Goal: Task Accomplishment & Management: Manage account settings

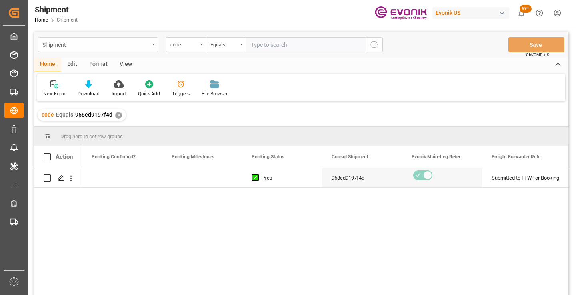
scroll to position [0, 320]
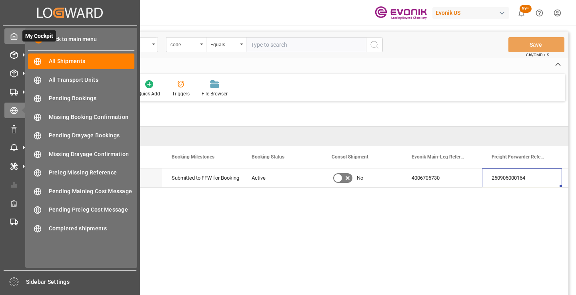
click at [17, 35] on icon at bounding box center [14, 36] width 8 height 8
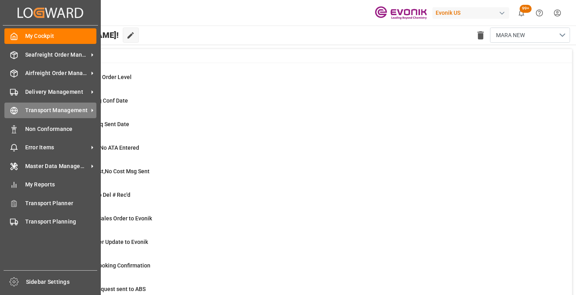
click at [14, 115] on div "Transport Management Transport Management" at bounding box center [50, 111] width 92 height 16
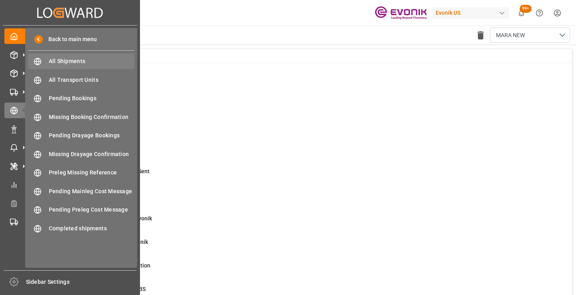
click at [73, 61] on span "All Shipments" at bounding box center [92, 61] width 86 height 8
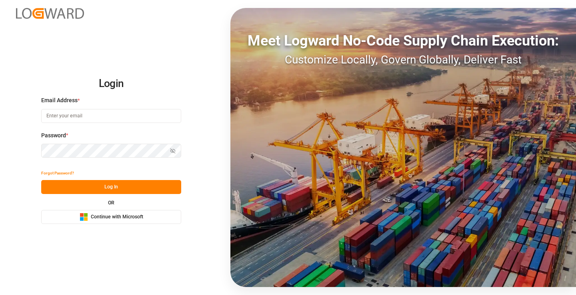
type input "mara-lynn.tan@leschaco.com"
click at [136, 190] on button "Log In" at bounding box center [111, 187] width 140 height 14
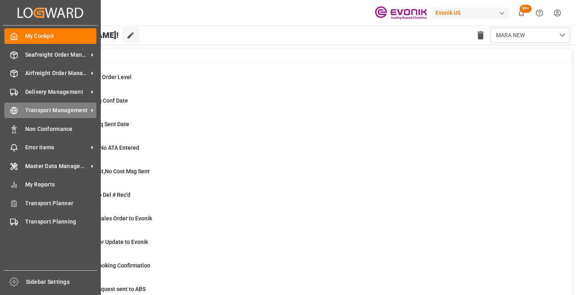
click at [15, 111] on icon at bounding box center [14, 111] width 3 height 7
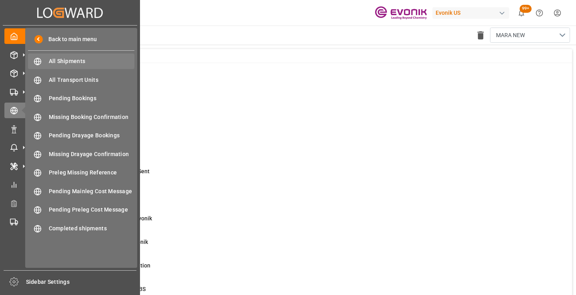
click at [72, 58] on span "All Shipments" at bounding box center [92, 61] width 86 height 8
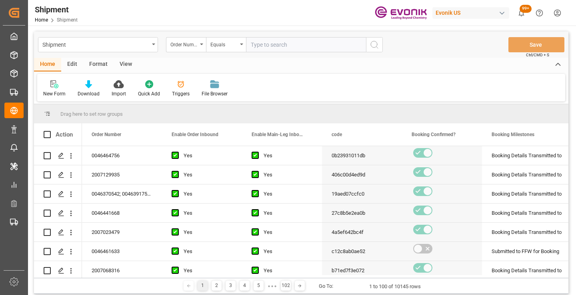
click at [353, 66] on div "Home Edit Format View" at bounding box center [301, 65] width 534 height 14
click at [193, 44] on div "Order Number" at bounding box center [183, 43] width 27 height 9
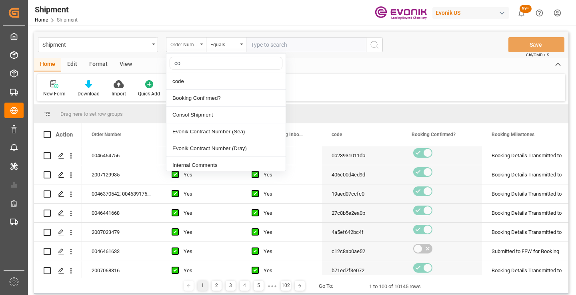
type input "cod"
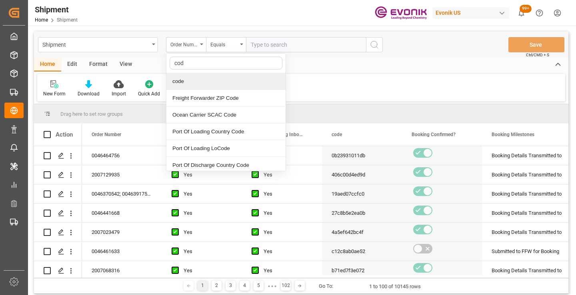
click at [199, 80] on div "code" at bounding box center [225, 81] width 119 height 17
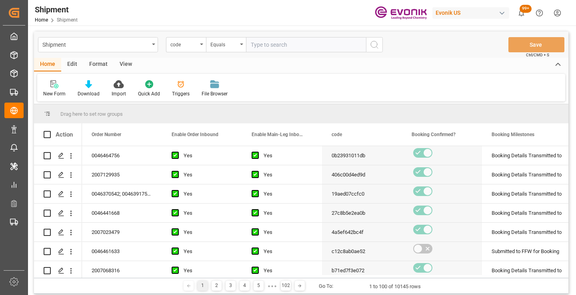
click at [295, 45] on input "text" at bounding box center [306, 44] width 120 height 15
paste input "a72f65b8ac0d"
type input "a72f65b8ac0d"
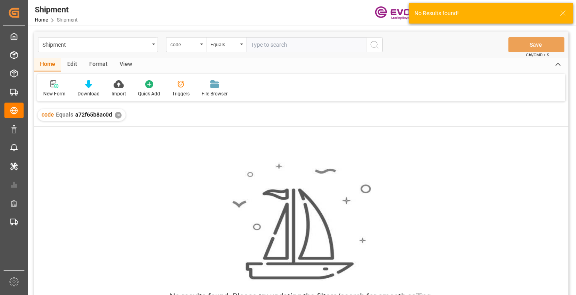
click at [115, 117] on div "✕" at bounding box center [118, 115] width 7 height 7
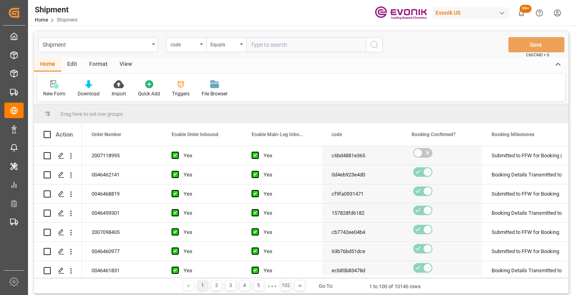
click at [295, 46] on input "text" at bounding box center [306, 44] width 120 height 15
paste input "a72f65b8ac0d"
type input "a72f65b8ac0d"
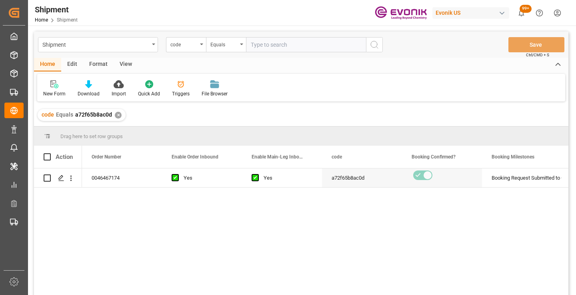
click at [479, 238] on div "0046467174 Yes Yes a72f65b8ac0d Booking Request Submitted to Ocean Carrier Acti…" at bounding box center [325, 235] width 486 height 132
click at [61, 178] on icon "Press SPACE to select this row." at bounding box center [61, 178] width 6 height 6
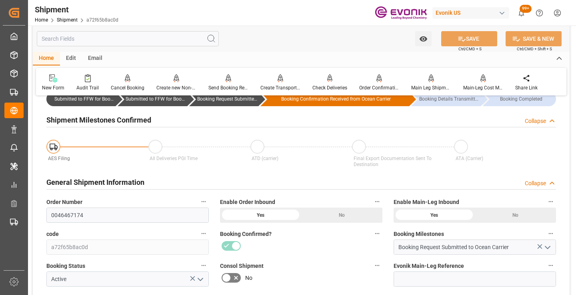
scroll to position [80, 0]
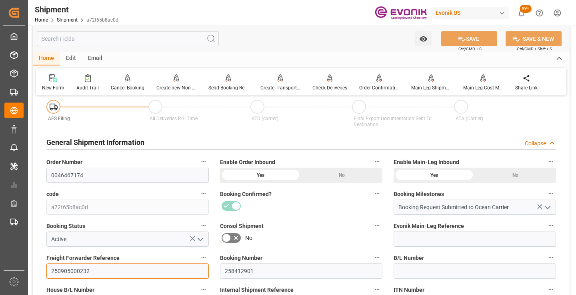
click at [68, 267] on input "250905000232" at bounding box center [127, 271] width 162 height 15
click at [120, 38] on input "text" at bounding box center [128, 38] width 182 height 15
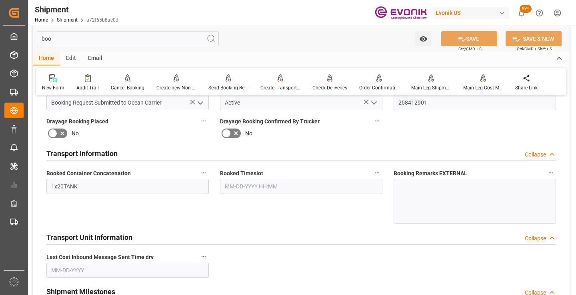
scroll to position [0, 0]
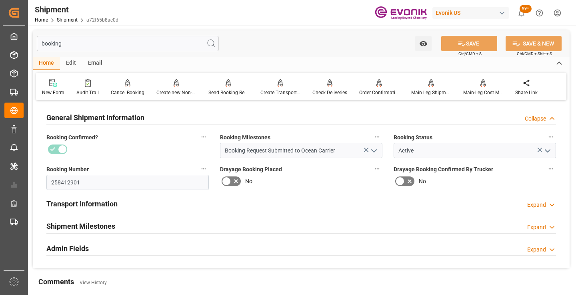
type input "booking"
click at [93, 223] on h2 "Shipment Milestones" at bounding box center [80, 226] width 69 height 11
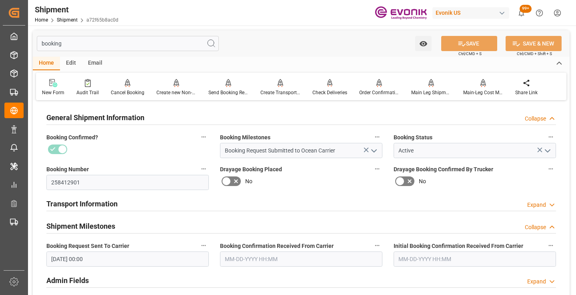
click at [247, 257] on input "text" at bounding box center [301, 259] width 162 height 15
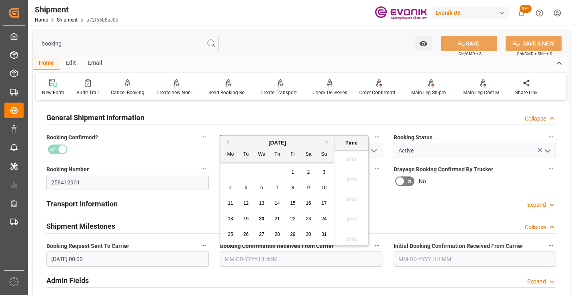
scroll to position [1022, 0]
click at [231, 218] on span "18" at bounding box center [229, 219] width 5 height 6
type input "[DATE] 00:00"
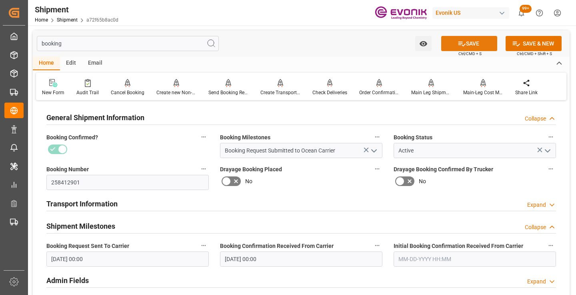
click at [461, 41] on icon at bounding box center [461, 44] width 8 height 8
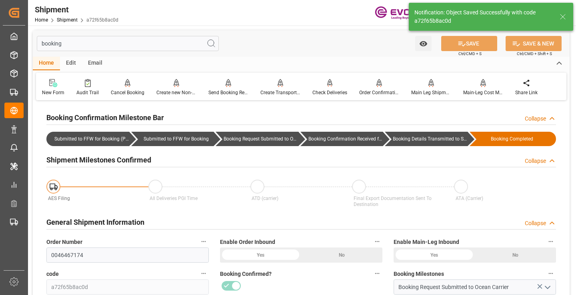
type input "Booking Details Transmitted to SAP"
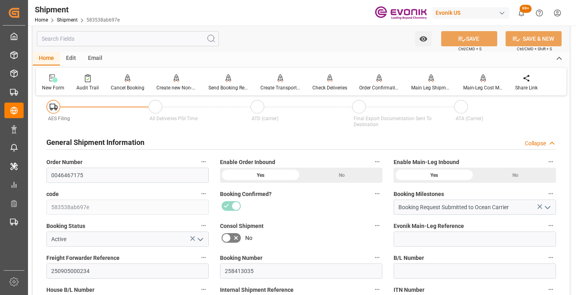
scroll to position [120, 0]
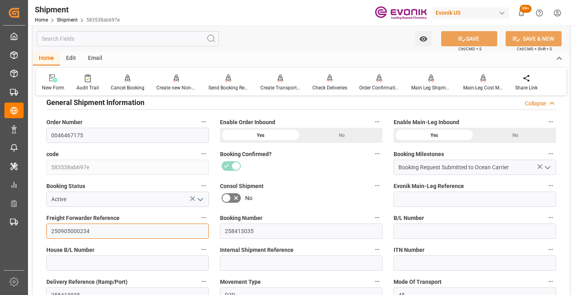
click at [84, 230] on input "250905000234" at bounding box center [127, 231] width 162 height 15
click at [135, 36] on input "text" at bounding box center [128, 38] width 182 height 15
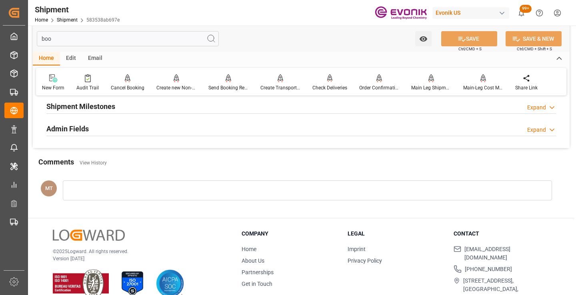
scroll to position [16, 0]
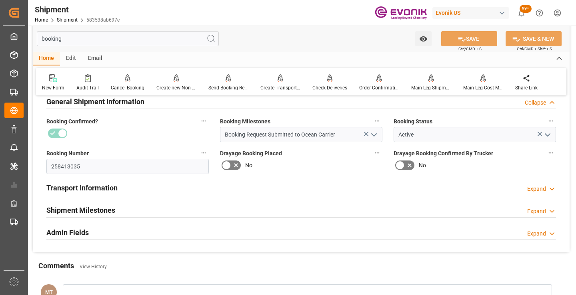
type input "booking"
click at [88, 207] on h2 "Shipment Milestones" at bounding box center [80, 210] width 69 height 11
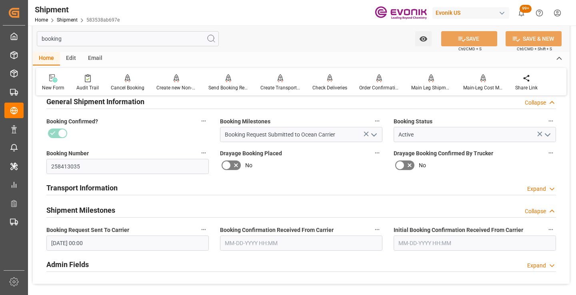
click at [241, 241] on input "text" at bounding box center [301, 243] width 162 height 15
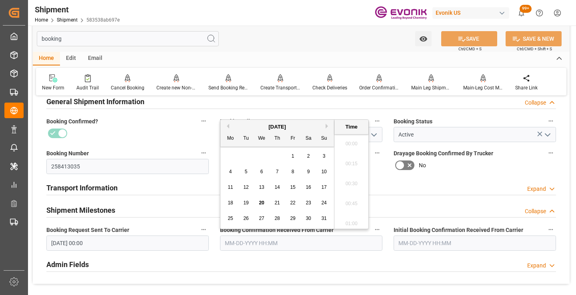
scroll to position [1022, 0]
click at [230, 202] on span "18" at bounding box center [229, 203] width 5 height 6
type input "[DATE] 00:00"
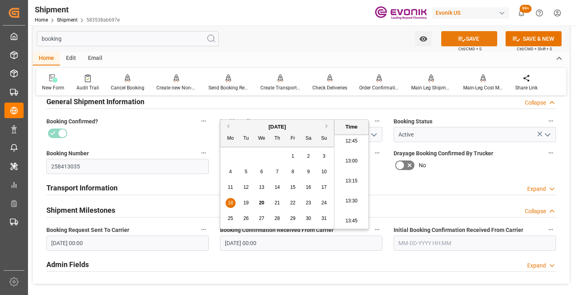
click at [457, 42] on icon at bounding box center [461, 39] width 8 height 8
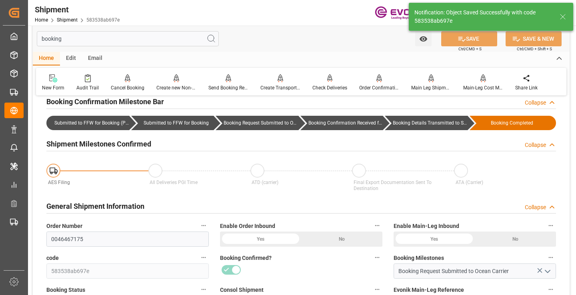
type input "Booking Details Transmitted to SAP"
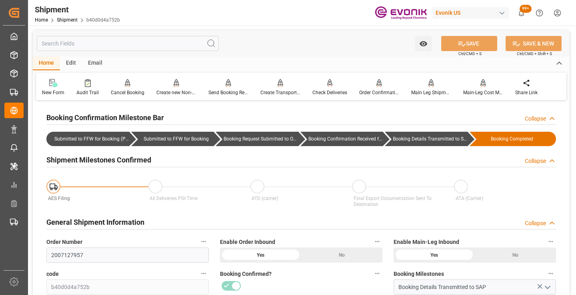
scroll to position [80, 0]
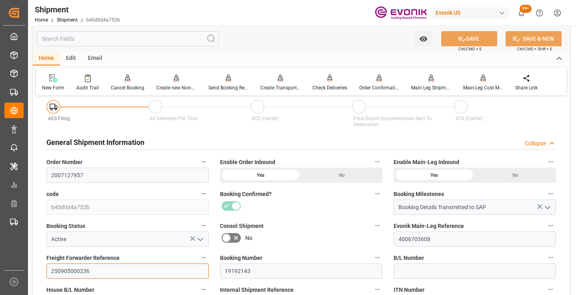
click at [68, 275] on input "250905000236" at bounding box center [127, 271] width 162 height 15
click at [150, 40] on input "text" at bounding box center [128, 38] width 182 height 15
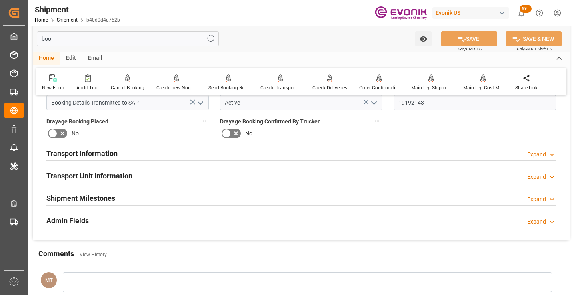
scroll to position [0, 0]
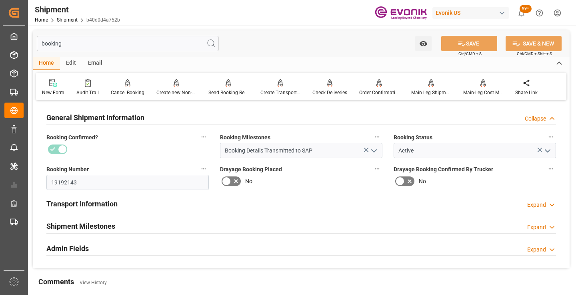
type input "booking"
click at [100, 222] on h2 "Shipment Milestones" at bounding box center [80, 226] width 69 height 11
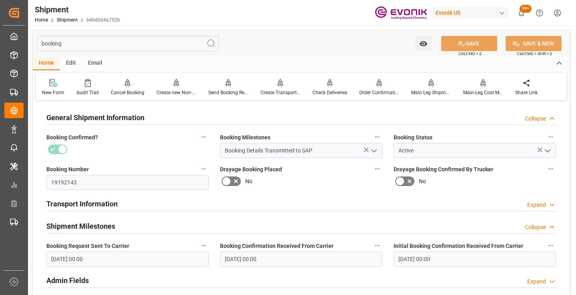
click at [282, 256] on input "[DATE] 00:00" at bounding box center [301, 259] width 162 height 15
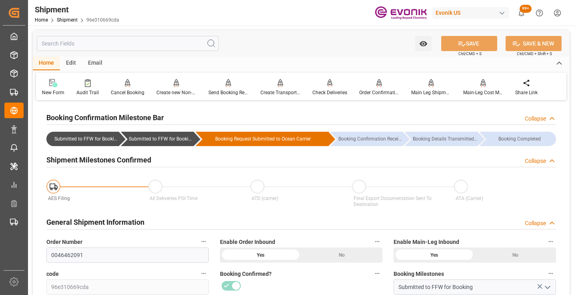
scroll to position [120, 0]
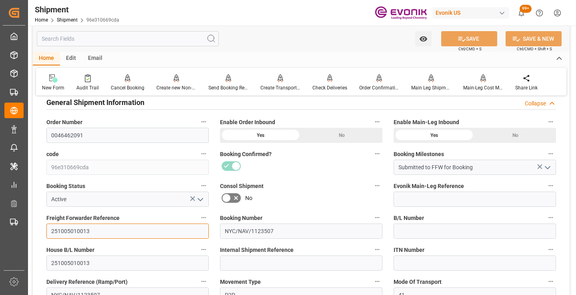
click at [77, 233] on input "251005010013" at bounding box center [127, 231] width 162 height 15
click at [146, 38] on input "text" at bounding box center [128, 38] width 182 height 15
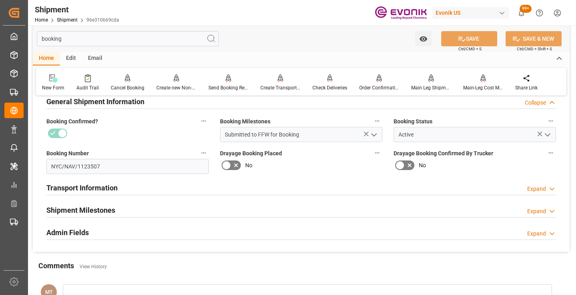
type input "booking"
click at [108, 205] on h2 "Shipment Milestones" at bounding box center [80, 210] width 69 height 11
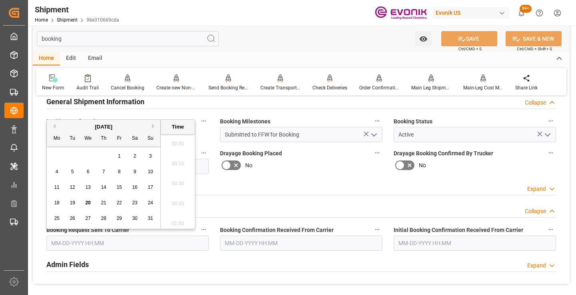
click at [165, 246] on input "text" at bounding box center [127, 243] width 162 height 15
click at [57, 204] on span "18" at bounding box center [56, 203] width 5 height 6
type input "[DATE] 00:00"
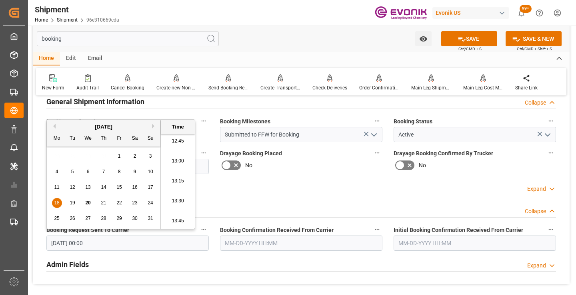
click at [253, 239] on input "text" at bounding box center [301, 243] width 162 height 15
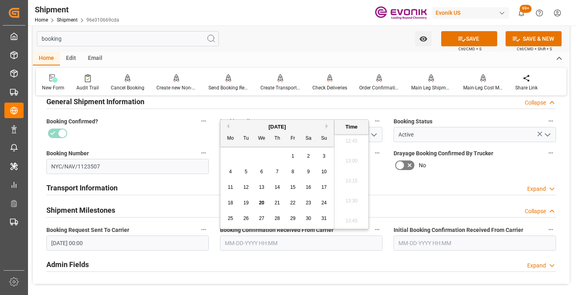
click at [244, 203] on span "19" at bounding box center [245, 203] width 5 height 6
type input "[DATE] 00:00"
click at [459, 36] on icon at bounding box center [461, 39] width 8 height 8
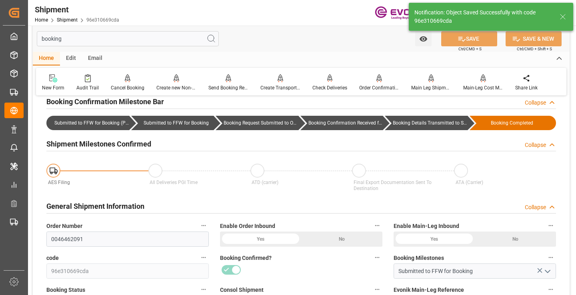
type input "Booking Details Transmitted to SAP"
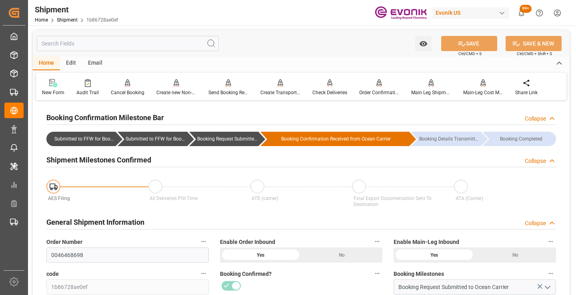
scroll to position [80, 0]
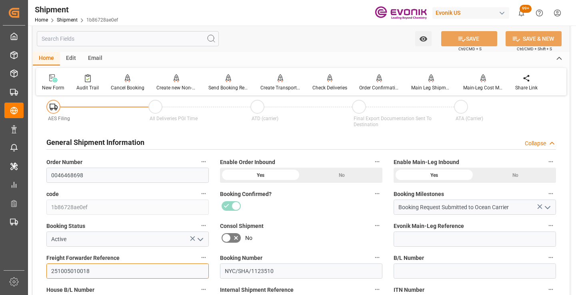
click at [78, 271] on input "251005010018" at bounding box center [127, 271] width 162 height 15
click at [137, 39] on input "text" at bounding box center [128, 38] width 182 height 15
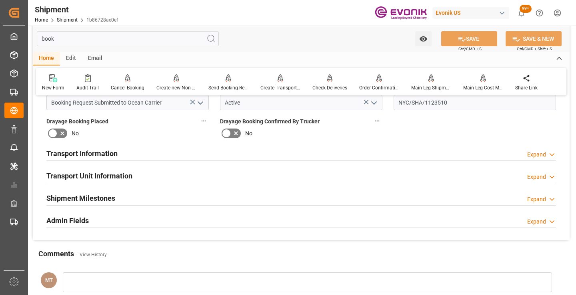
scroll to position [0, 0]
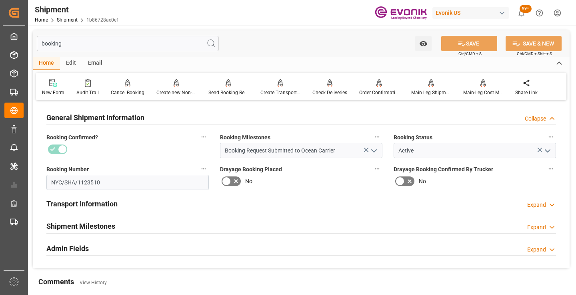
type input "booking"
click at [107, 225] on h2 "Shipment Milestones" at bounding box center [80, 226] width 69 height 11
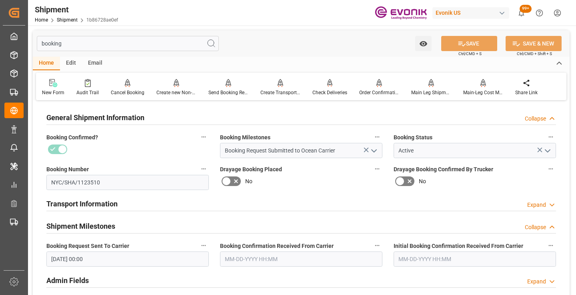
click at [132, 259] on input "[DATE] 00:00" at bounding box center [127, 259] width 162 height 15
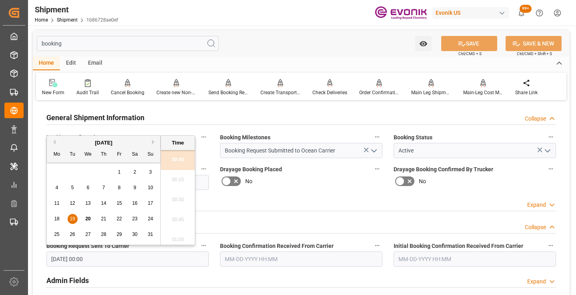
click at [54, 219] on span "18" at bounding box center [56, 219] width 5 height 6
type input "[DATE] 00:00"
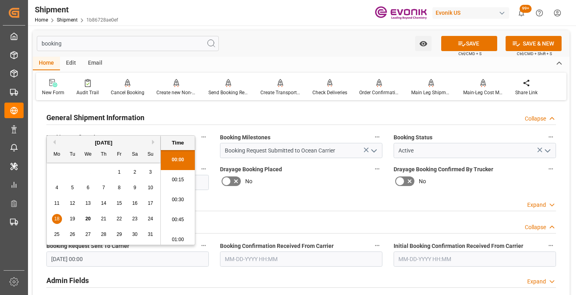
click at [229, 257] on input "text" at bounding box center [301, 259] width 162 height 15
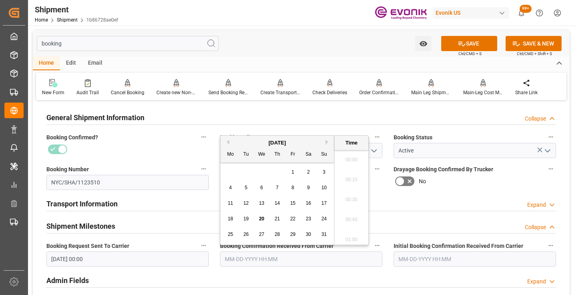
scroll to position [1022, 0]
click at [247, 223] on div "19" at bounding box center [246, 220] width 10 height 10
type input "[DATE] 00:00"
click at [471, 45] on button "SAVE" at bounding box center [469, 43] width 56 height 15
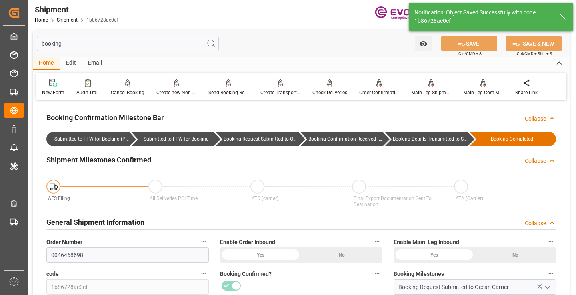
type input "Booking Details Transmitted to SAP"
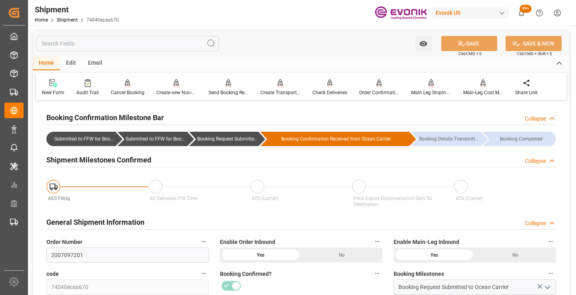
scroll to position [80, 0]
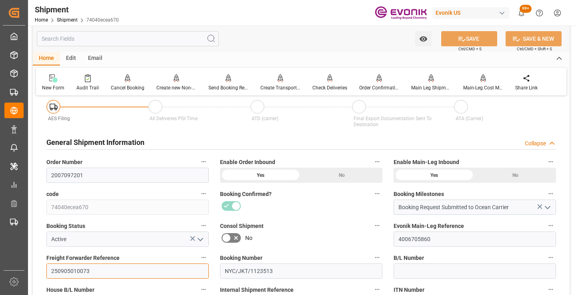
click at [70, 272] on input "250905010073" at bounding box center [127, 271] width 162 height 15
click at [146, 40] on input "text" at bounding box center [128, 38] width 182 height 15
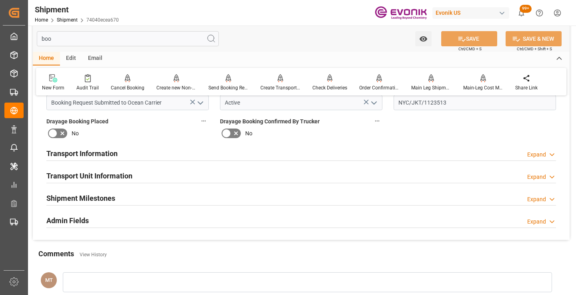
scroll to position [0, 0]
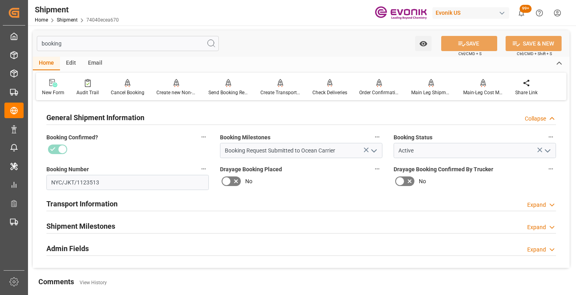
type input "booking"
click at [94, 226] on h2 "Shipment Milestones" at bounding box center [80, 226] width 69 height 11
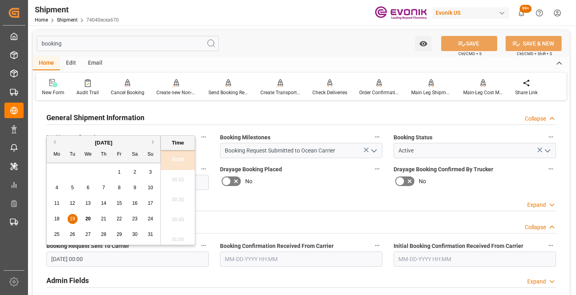
click at [161, 258] on input "[DATE] 00:00" at bounding box center [127, 259] width 162 height 15
click at [57, 219] on span "18" at bounding box center [56, 219] width 5 height 6
type input "[DATE] 00:00"
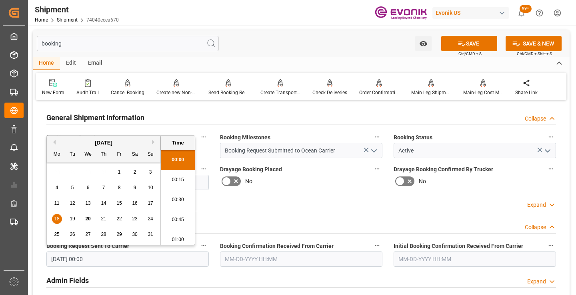
click at [239, 264] on input "text" at bounding box center [301, 259] width 162 height 15
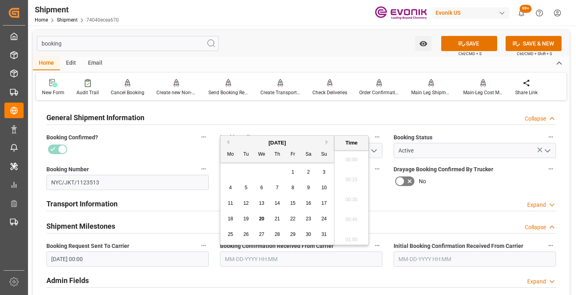
scroll to position [1022, 0]
click at [244, 220] on span "19" at bounding box center [245, 219] width 5 height 6
type input "[DATE] 00:00"
click at [457, 47] on icon at bounding box center [461, 44] width 8 height 8
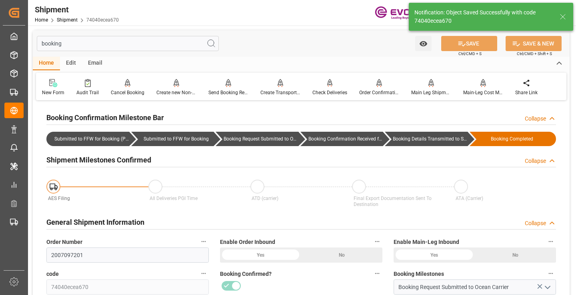
type input "Booking Details Transmitted to SAP"
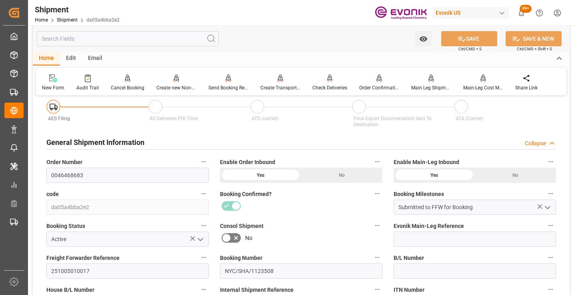
scroll to position [160, 0]
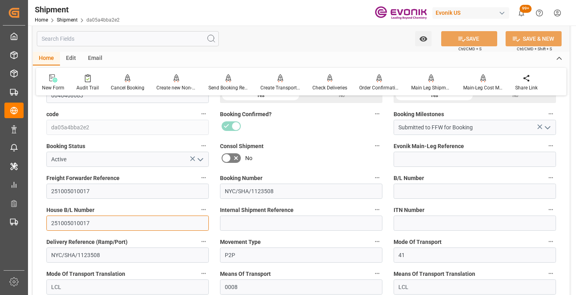
click at [72, 223] on input "251005010017" at bounding box center [127, 223] width 162 height 15
click at [153, 38] on input "text" at bounding box center [128, 38] width 182 height 15
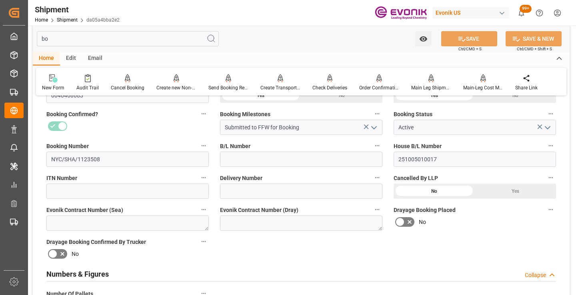
scroll to position [56, 0]
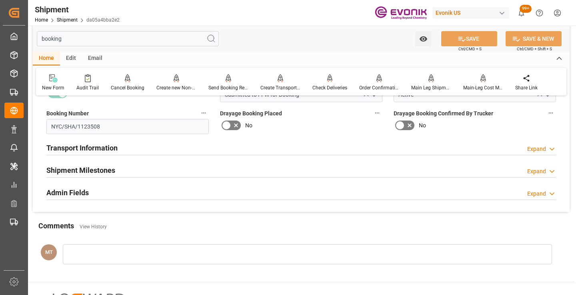
type input "booking"
click at [74, 166] on h2 "Shipment Milestones" at bounding box center [80, 170] width 69 height 11
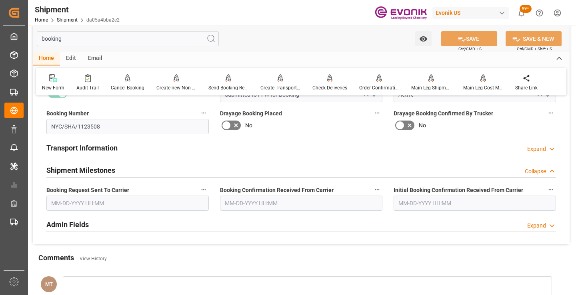
click at [104, 205] on input "text" at bounding box center [127, 203] width 162 height 15
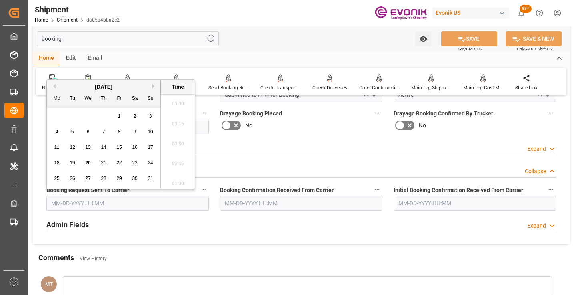
scroll to position [1022, 0]
click at [56, 163] on span "18" at bounding box center [56, 163] width 5 height 6
type input "[DATE] 00:00"
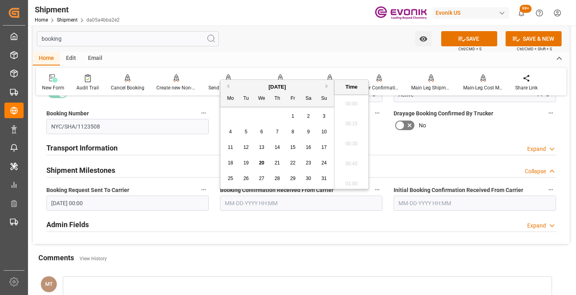
click at [237, 205] on input "text" at bounding box center [301, 203] width 162 height 15
click at [246, 166] on span "19" at bounding box center [245, 163] width 5 height 6
type input "[DATE] 00:00"
click at [467, 41] on button "SAVE" at bounding box center [469, 38] width 56 height 15
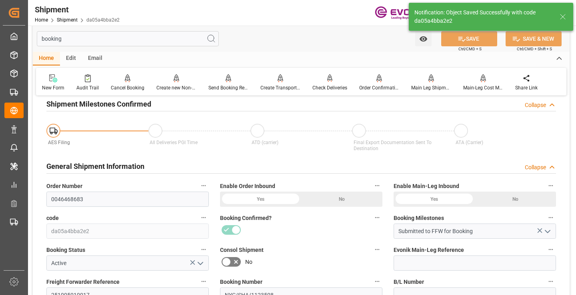
type input "Booking Details Transmitted to SAP"
